Goal: Task Accomplishment & Management: Manage account settings

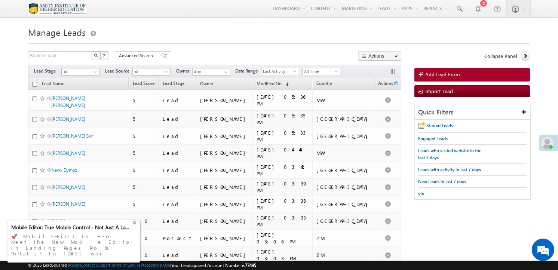
click at [134, 227] on div "+" at bounding box center [135, 222] width 9 height 9
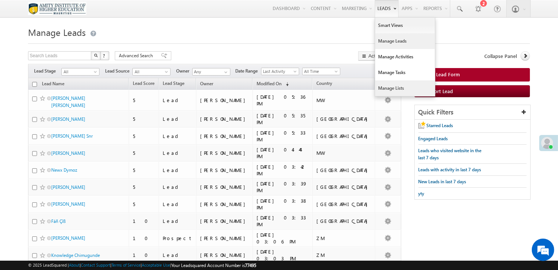
click at [393, 93] on link "Manage Lists" at bounding box center [405, 88] width 60 height 16
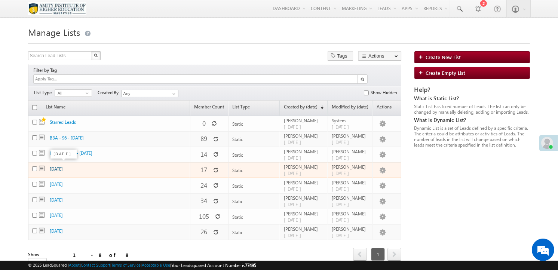
click at [63, 167] on link "24th July 2025" at bounding box center [56, 169] width 13 height 6
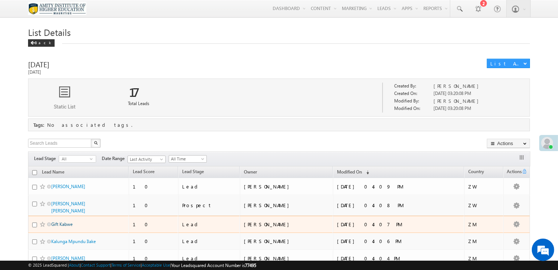
click at [60, 218] on td "Gift Kabwe" at bounding box center [78, 224] width 101 height 17
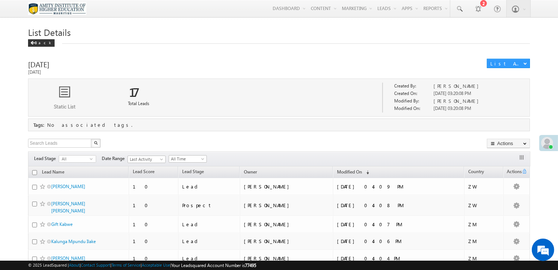
drag, startPoint x: 61, startPoint y: 219, endPoint x: 1, endPoint y: 204, distance: 62.1
click at [1, 204] on body "Menu Nivedita Mirgan onlin eadmi ssion s@mau ritiu s.ami ty.ed" at bounding box center [279, 265] width 558 height 531
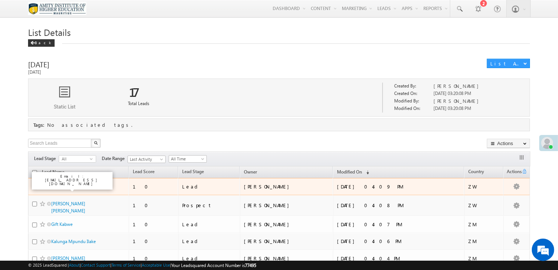
click at [57, 189] on link "Linda Matake" at bounding box center [68, 187] width 34 height 6
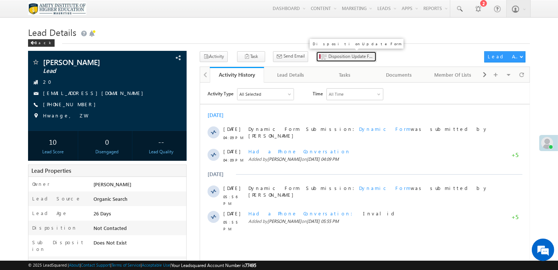
click at [337, 60] on span "Disposition Update Form" at bounding box center [351, 56] width 45 height 7
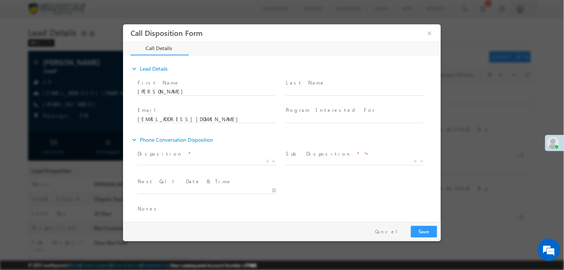
click at [164, 164] on body "Call Disposition Form × Call Details" at bounding box center [282, 121] width 318 height 194
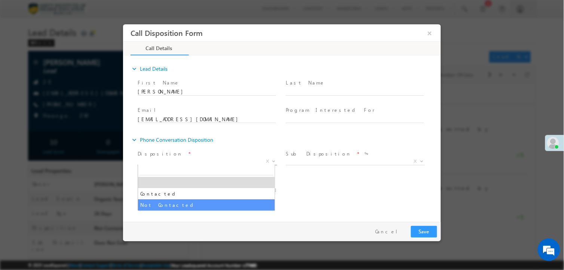
select select "Not Contacted"
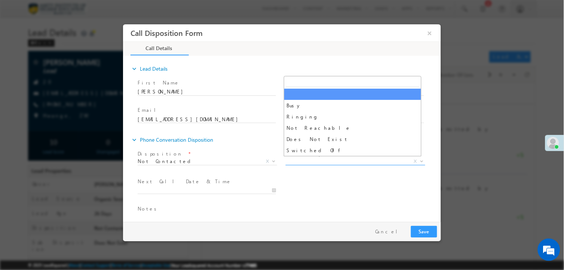
click at [326, 161] on span "X" at bounding box center [355, 161] width 140 height 7
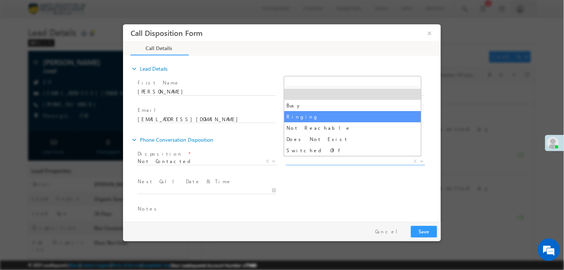
select select "Ringing"
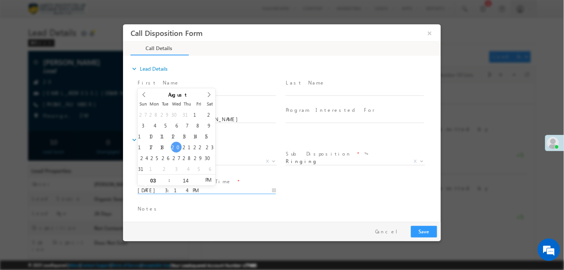
click at [182, 188] on input "08/20/2025 3:14 PM" at bounding box center [206, 190] width 138 height 7
type input "08/21/2025 3:14 PM"
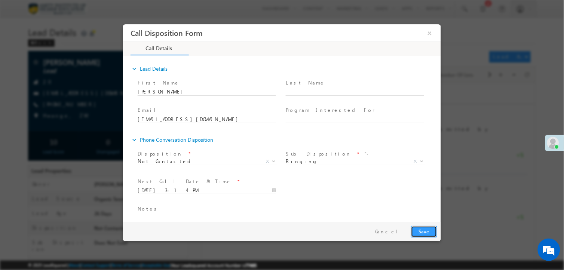
click at [415, 229] on button "Save" at bounding box center [424, 232] width 26 height 12
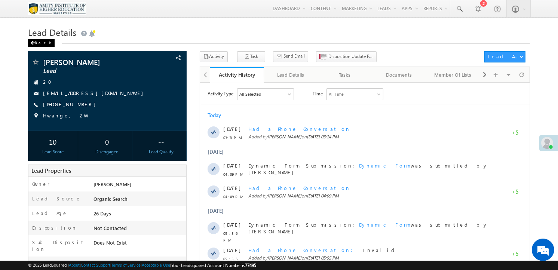
click at [36, 43] on div "Back" at bounding box center [41, 42] width 27 height 7
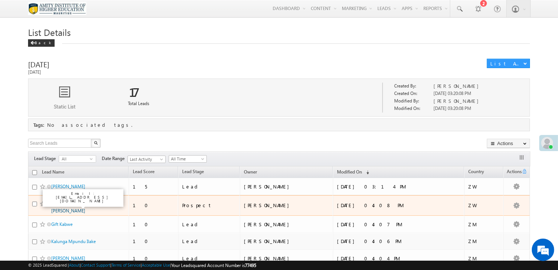
click at [72, 204] on link "[PERSON_NAME] [PERSON_NAME]" at bounding box center [68, 207] width 34 height 13
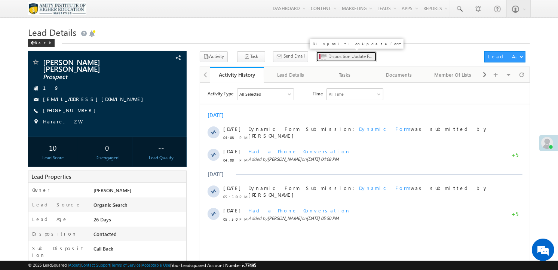
click at [330, 55] on span "Disposition Update Form" at bounding box center [351, 56] width 45 height 7
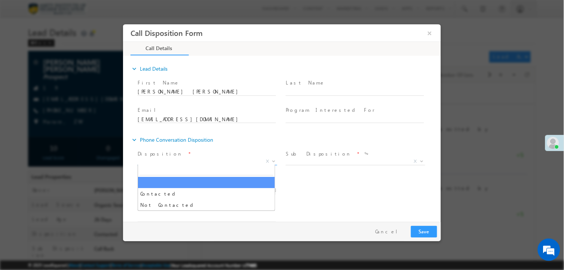
click at [240, 163] on span "X" at bounding box center [207, 161] width 140 height 7
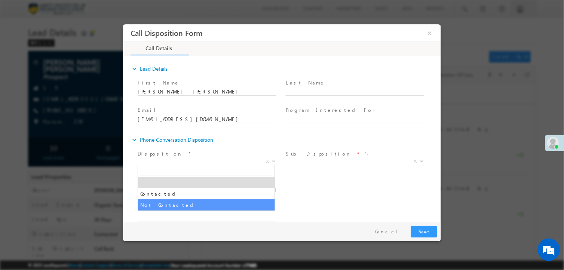
select select "Not Contacted"
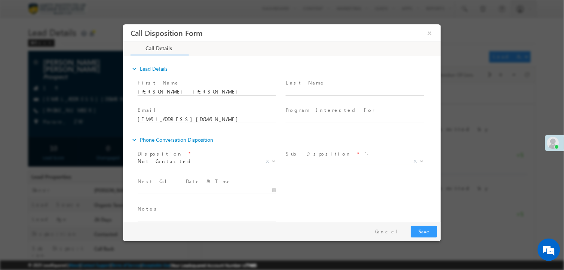
click at [316, 160] on span "X" at bounding box center [355, 161] width 140 height 7
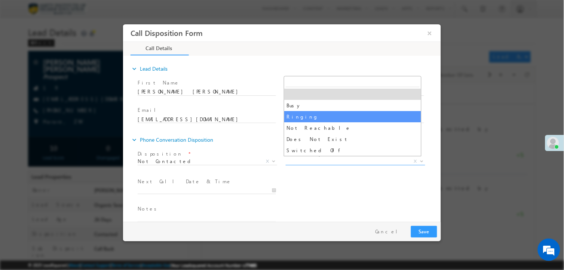
select select "Ringing"
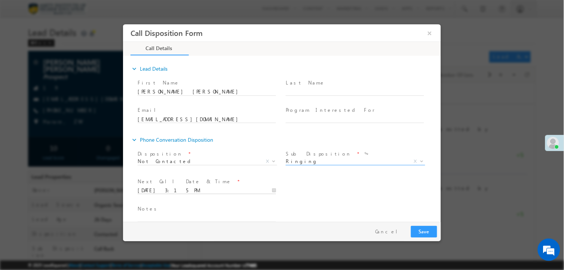
click at [196, 188] on input "08/20/2025 3:15 PM" at bounding box center [206, 190] width 138 height 7
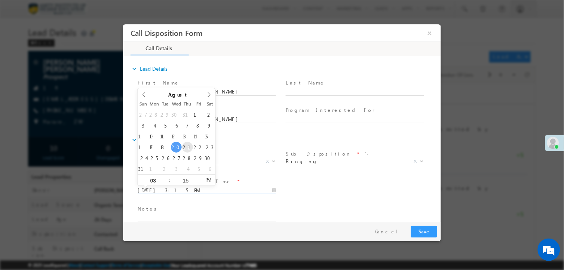
type input "08/21/2025 3:15 PM"
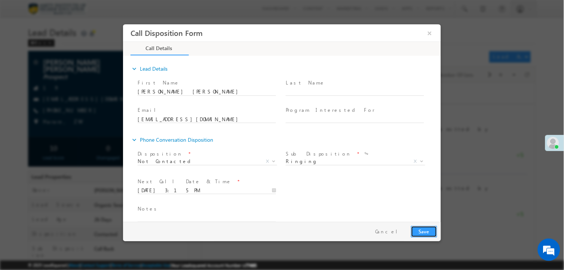
click at [421, 229] on button "Save" at bounding box center [424, 232] width 26 height 12
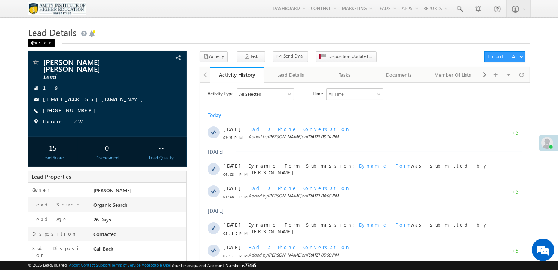
click at [36, 46] on div "Back" at bounding box center [41, 42] width 27 height 7
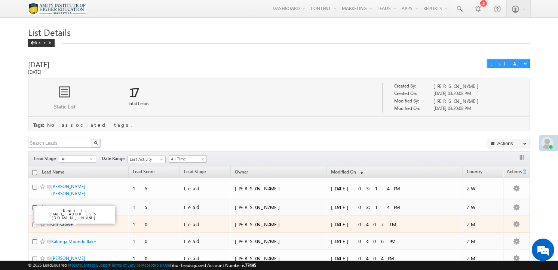
click at [62, 224] on link "Gift Kabwe" at bounding box center [61, 225] width 21 height 6
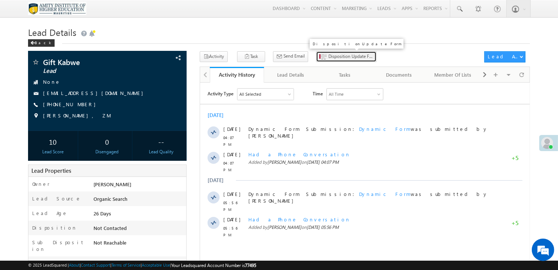
click at [329, 56] on span "Disposition Update Form" at bounding box center [351, 56] width 45 height 7
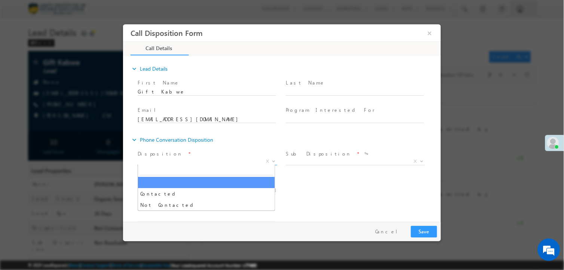
click at [176, 162] on span "X" at bounding box center [207, 161] width 140 height 7
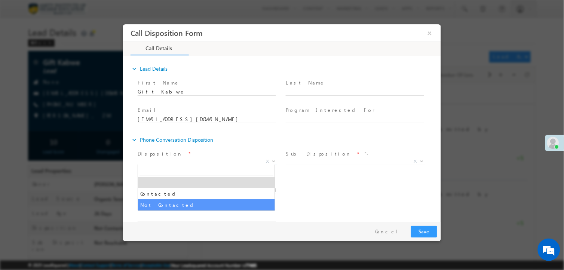
select select "Not Contacted"
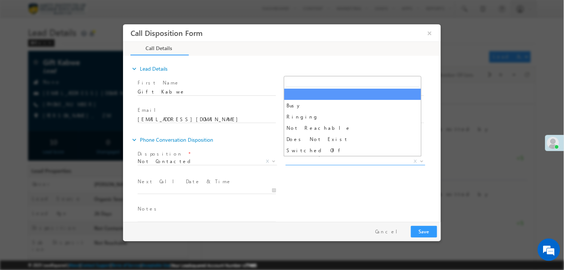
click at [299, 161] on span "X" at bounding box center [355, 161] width 140 height 7
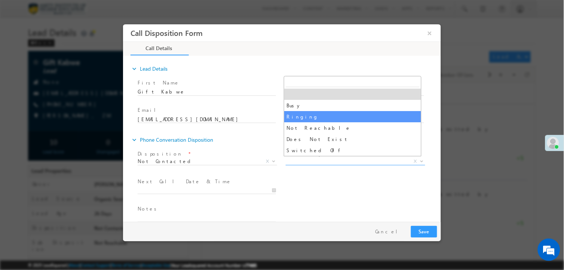
select select "Ringing"
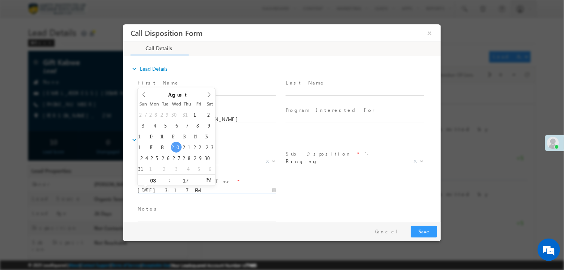
click at [204, 191] on input "08/20/2025 3:17 PM" at bounding box center [206, 190] width 138 height 7
type input "08/21/2025 3:17 PM"
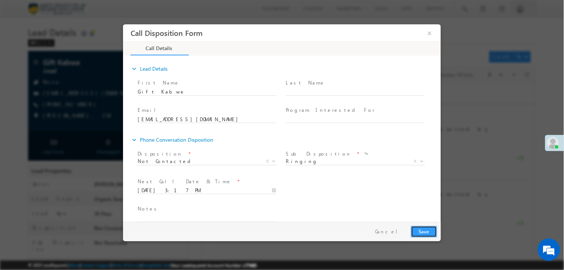
click at [419, 229] on button "Save" at bounding box center [424, 232] width 26 height 12
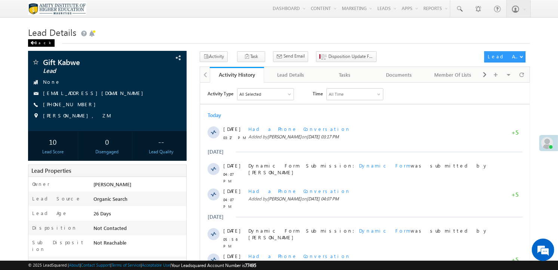
click at [31, 44] on span at bounding box center [32, 43] width 4 height 4
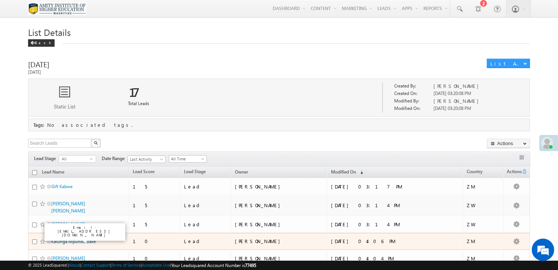
click at [82, 239] on link "Kalunga Mpundu Ilake" at bounding box center [73, 242] width 45 height 6
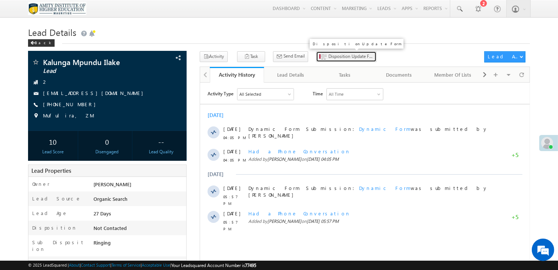
click at [346, 57] on span "Disposition Update Form" at bounding box center [351, 56] width 45 height 7
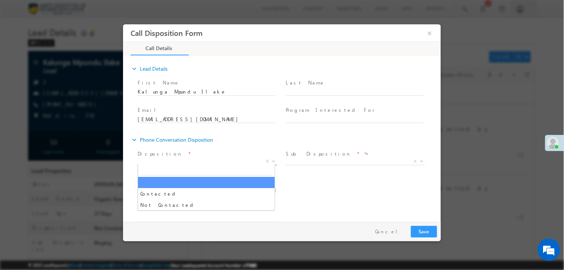
click at [159, 159] on span "X" at bounding box center [207, 161] width 140 height 7
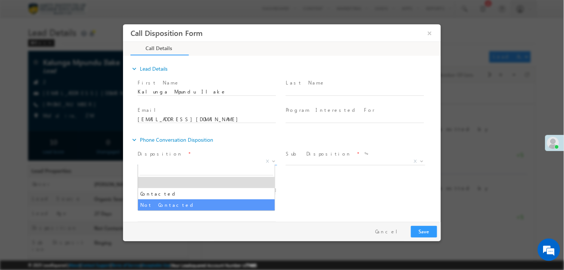
select select "Not Contacted"
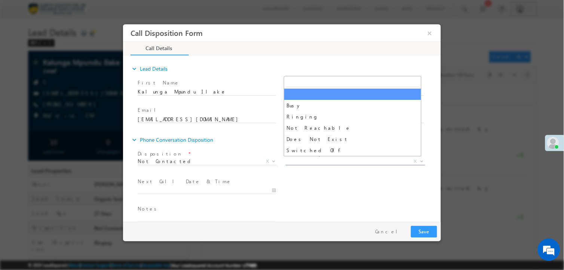
click at [323, 162] on span "X" at bounding box center [355, 161] width 140 height 7
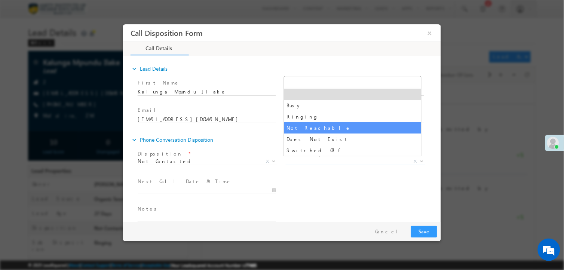
select select "Not Reachable"
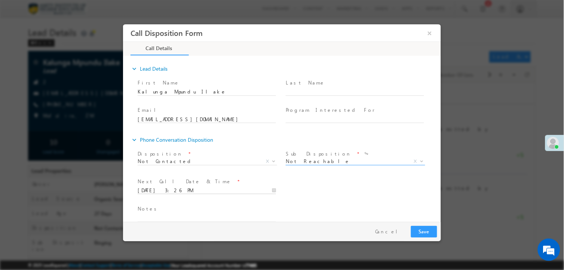
click at [157, 187] on input "08/20/2025 3:26 PM" at bounding box center [206, 190] width 138 height 7
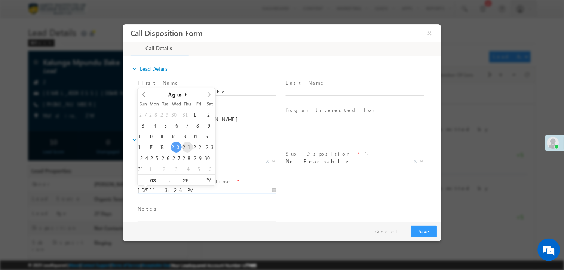
type input "08/21/2025 3:26 PM"
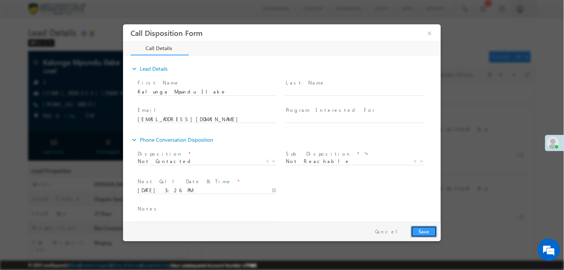
click at [424, 232] on button "Save" at bounding box center [424, 232] width 26 height 12
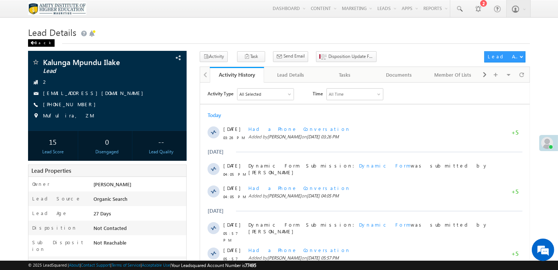
click at [38, 43] on div "Back" at bounding box center [41, 42] width 27 height 7
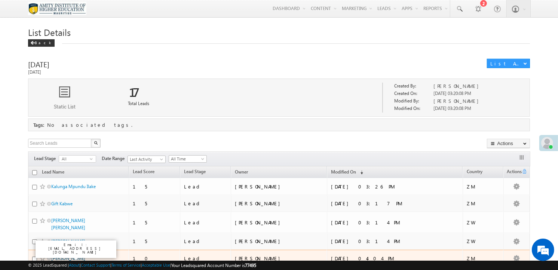
click at [60, 256] on link "[PERSON_NAME]" at bounding box center [68, 259] width 34 height 6
